Goal: Information Seeking & Learning: Learn about a topic

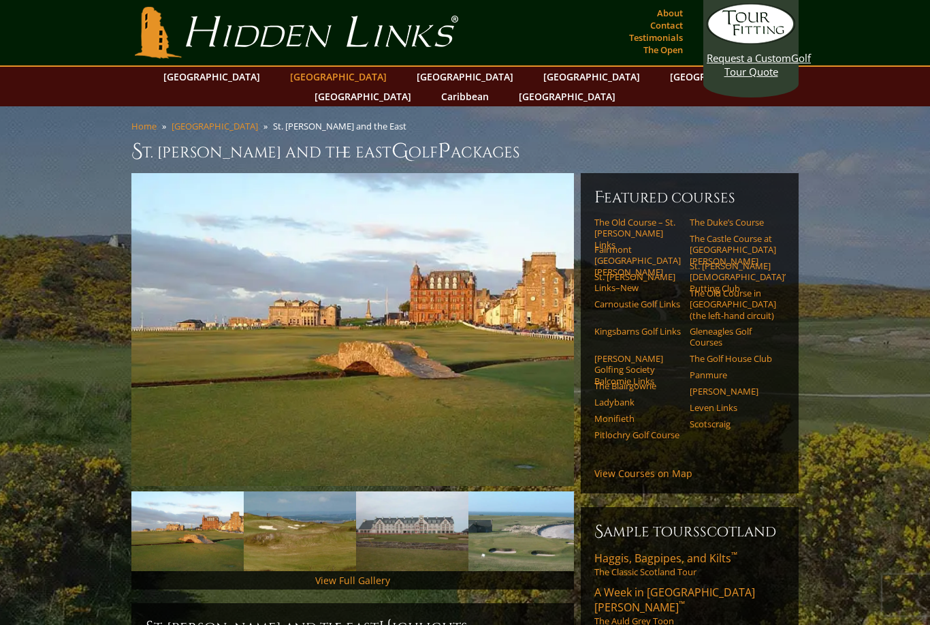
click at [313, 73] on link "[GEOGRAPHIC_DATA]" at bounding box center [338, 77] width 110 height 20
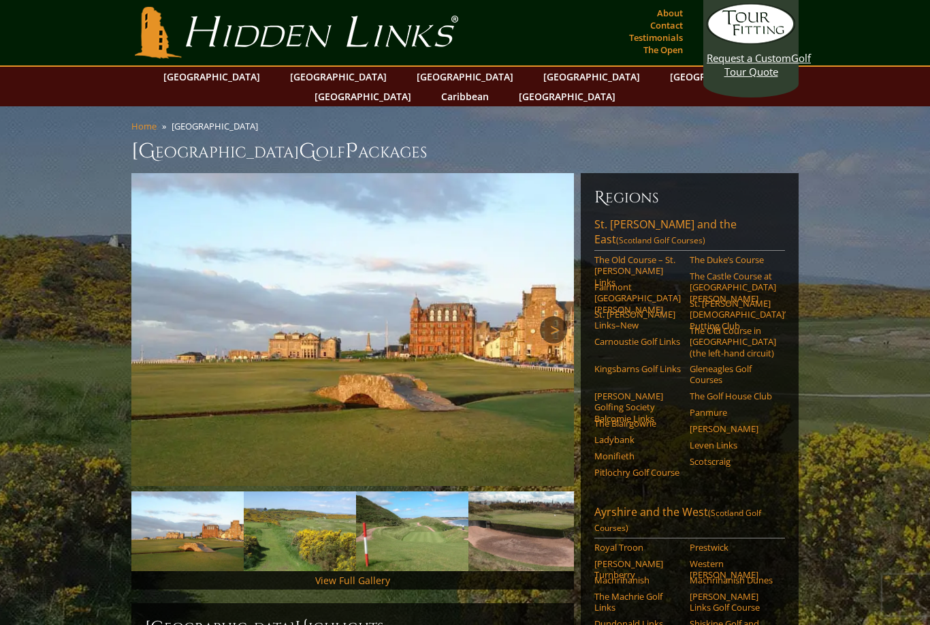
click at [556, 316] on link "Next" at bounding box center [553, 329] width 27 height 27
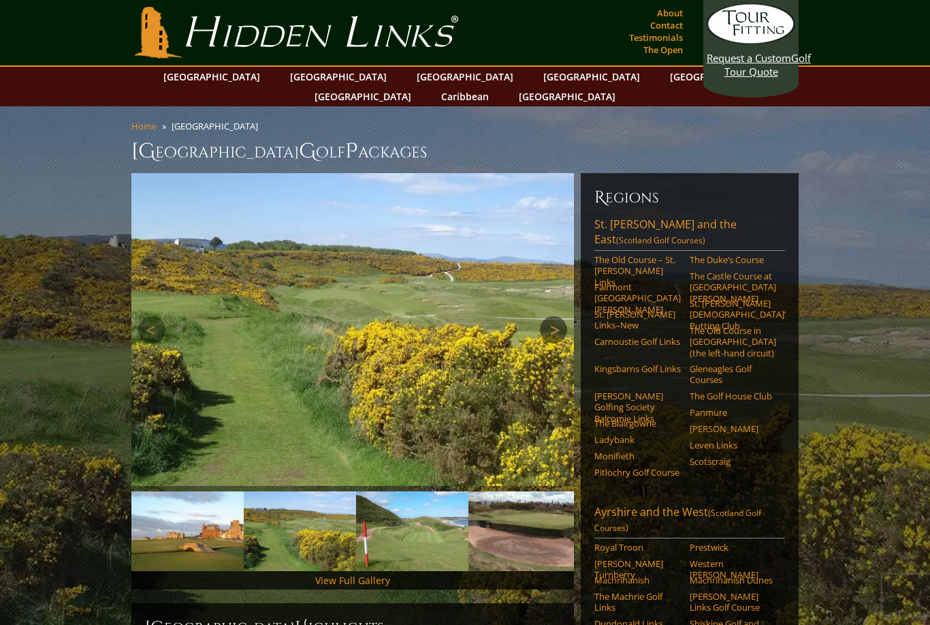
click at [556, 316] on link "Next" at bounding box center [553, 329] width 27 height 27
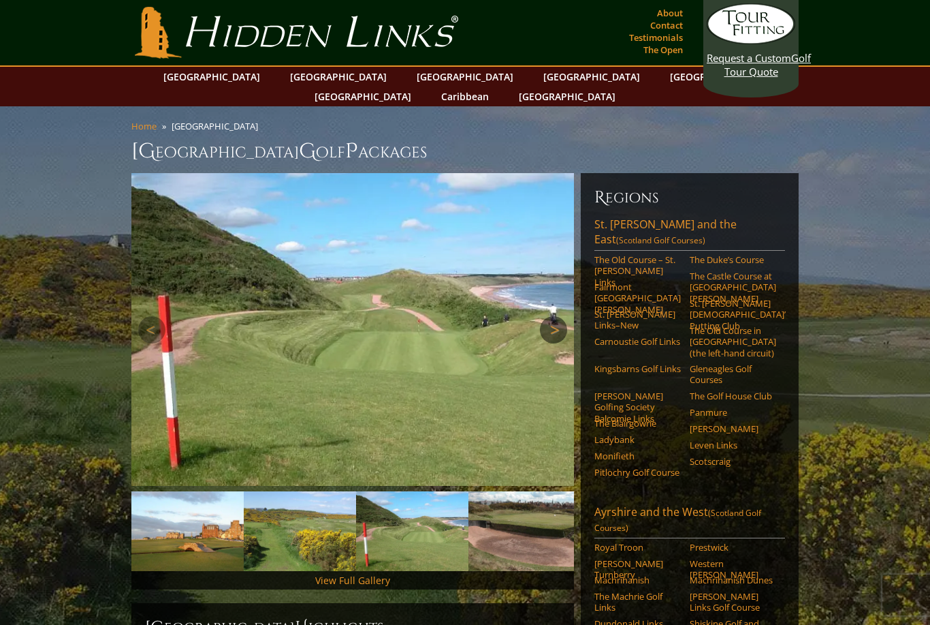
click at [556, 316] on link "Next" at bounding box center [553, 329] width 27 height 27
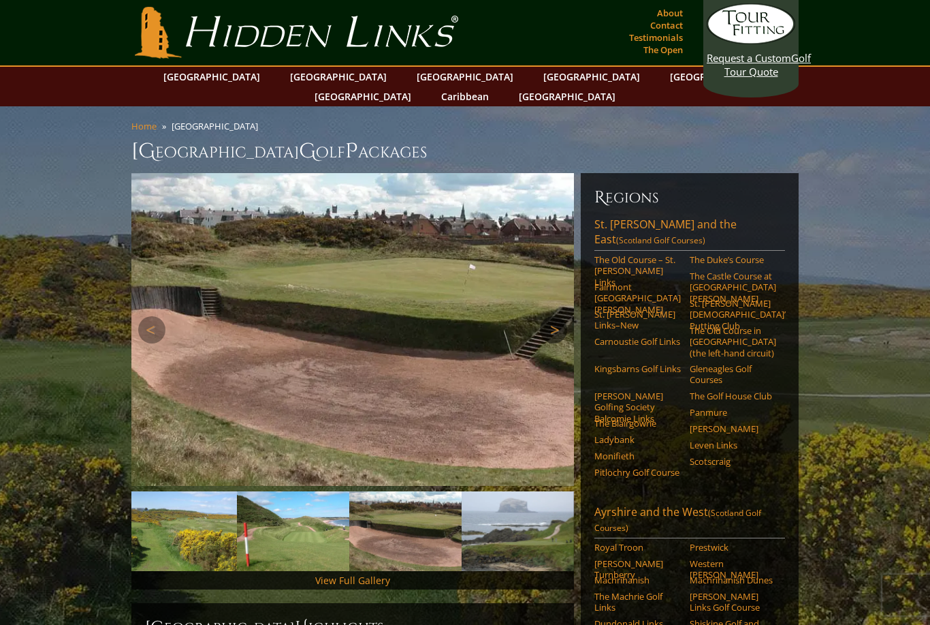
click at [556, 316] on link "Next" at bounding box center [553, 329] width 27 height 27
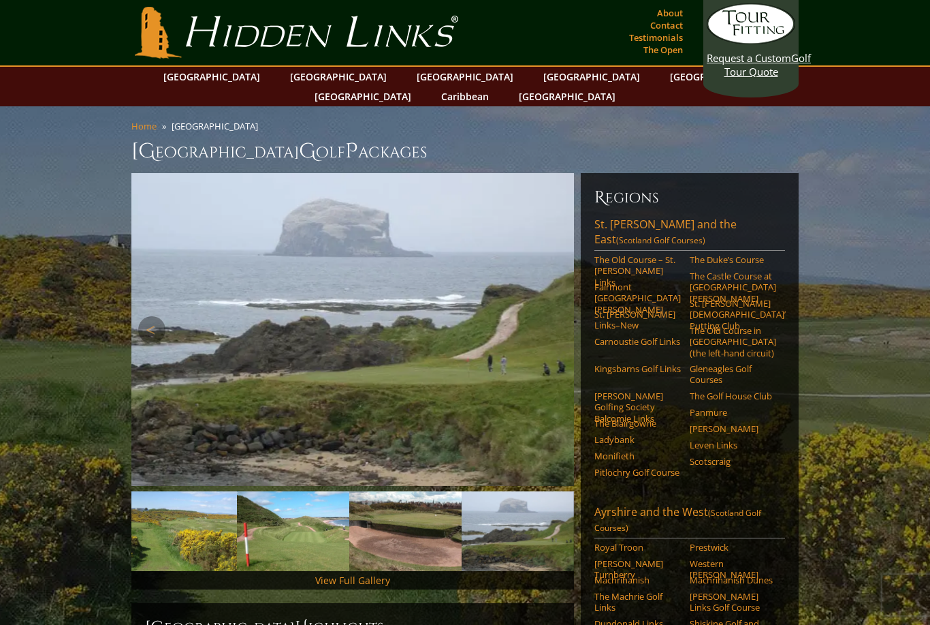
click at [556, 316] on link "Next" at bounding box center [553, 329] width 27 height 27
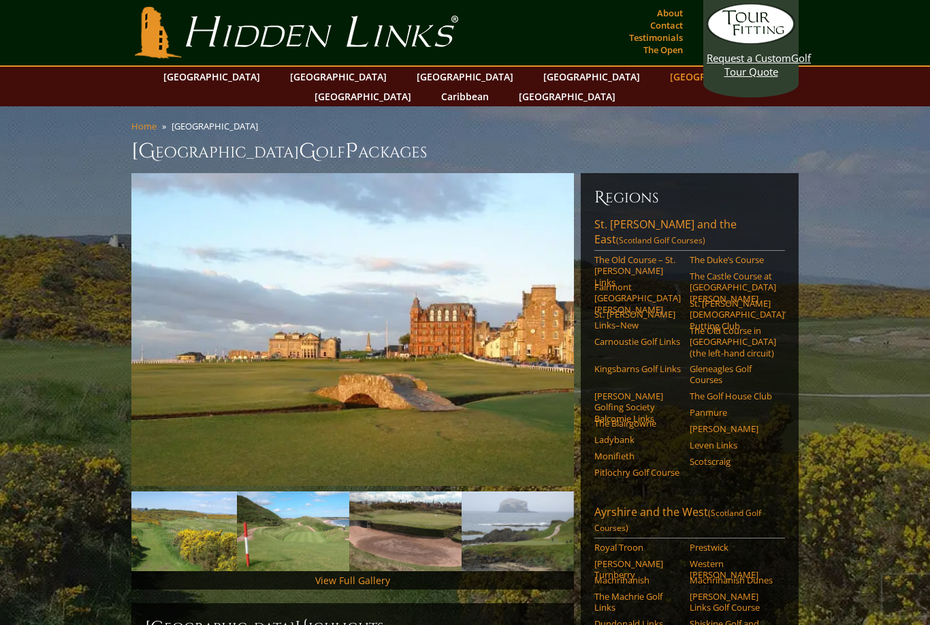
click at [663, 80] on link "[GEOGRAPHIC_DATA]" at bounding box center [718, 77] width 110 height 20
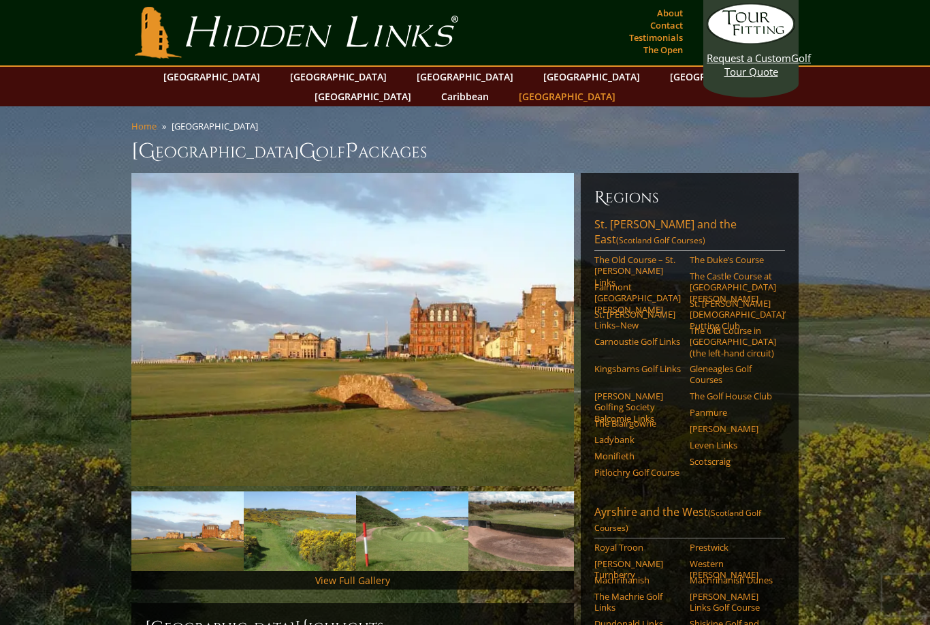
click at [623, 87] on link "[GEOGRAPHIC_DATA]" at bounding box center [567, 97] width 110 height 20
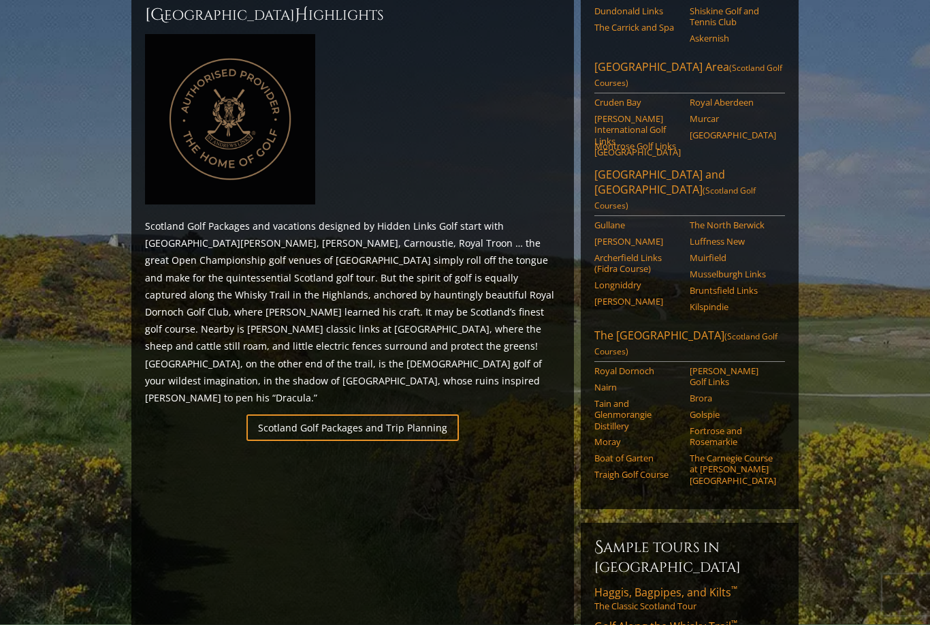
scroll to position [612, 0]
click at [626, 398] on link "Tain and Glenmorangie Distillery" at bounding box center [638, 414] width 87 height 33
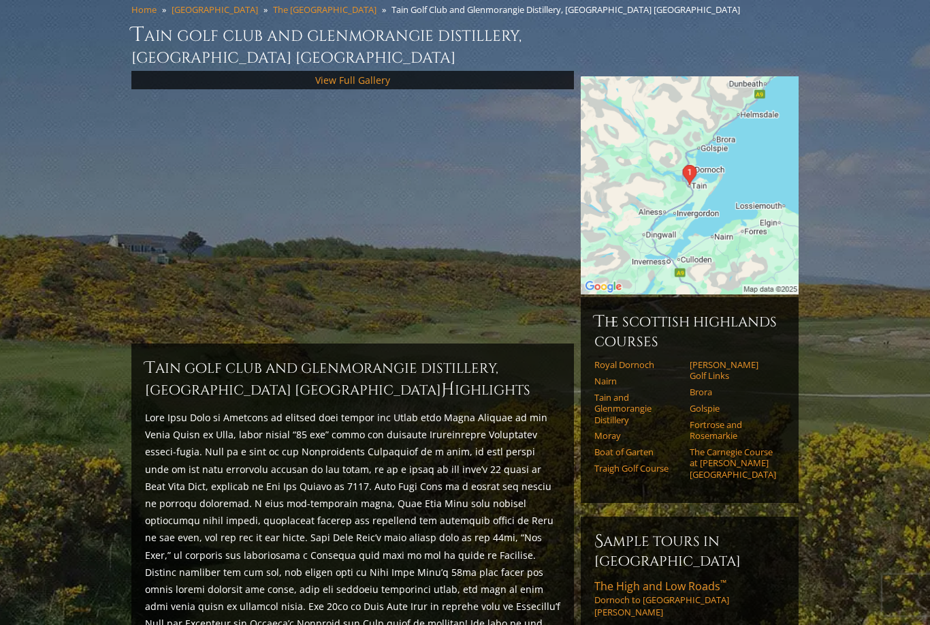
scroll to position [125, 0]
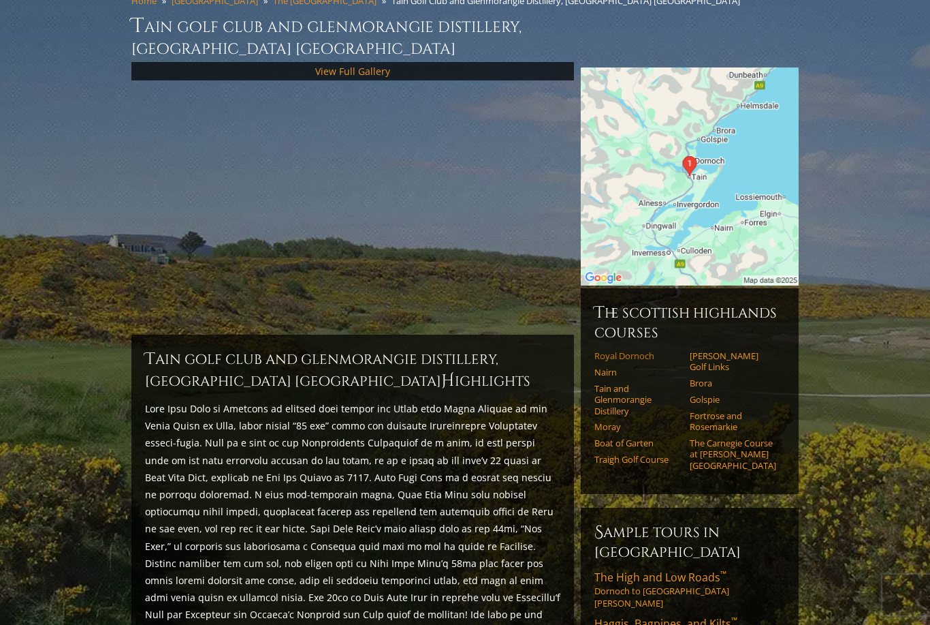
click at [621, 350] on link "Royal Dornoch" at bounding box center [638, 355] width 87 height 11
